Goal: Task Accomplishment & Management: Use online tool/utility

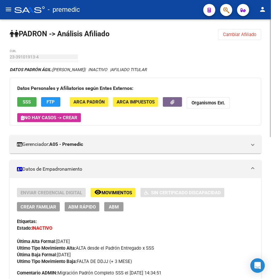
click at [242, 37] on button "Cambiar Afiliado" at bounding box center [239, 34] width 43 height 11
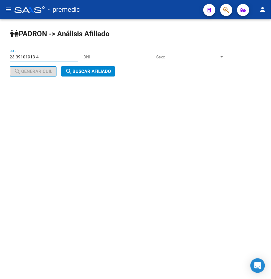
drag, startPoint x: 43, startPoint y: 59, endPoint x: -17, endPoint y: 53, distance: 59.5
click at [0, 53] on html "menu - premedic person Firma Express Reportes Padrón Traspasos x O.S. Traspasos…" at bounding box center [135, 139] width 271 height 279
paste input "0-37226595-8"
click at [96, 75] on button "search Buscar afiliado" at bounding box center [88, 71] width 54 height 10
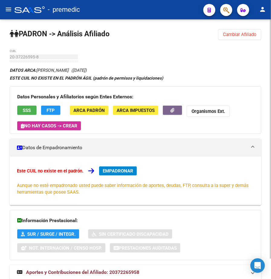
click at [244, 35] on span "Cambiar Afiliado" at bounding box center [240, 34] width 34 height 5
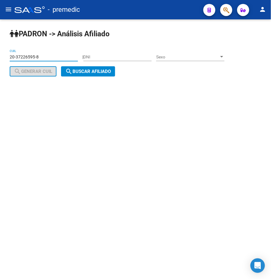
drag, startPoint x: 51, startPoint y: 57, endPoint x: -35, endPoint y: 41, distance: 88.1
click at [0, 41] on html "menu - premedic person Firma Express Reportes Padrón Traspasos x O.S. Traspasos…" at bounding box center [135, 139] width 271 height 279
paste input "20423419-2"
type input "20-20423419-2"
click at [98, 72] on span "search Buscar afiliado" at bounding box center [88, 71] width 46 height 5
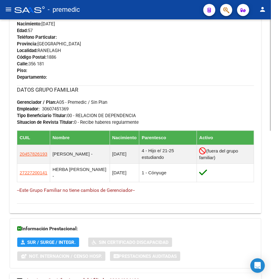
scroll to position [345, 0]
